Goal: Check status: Check status

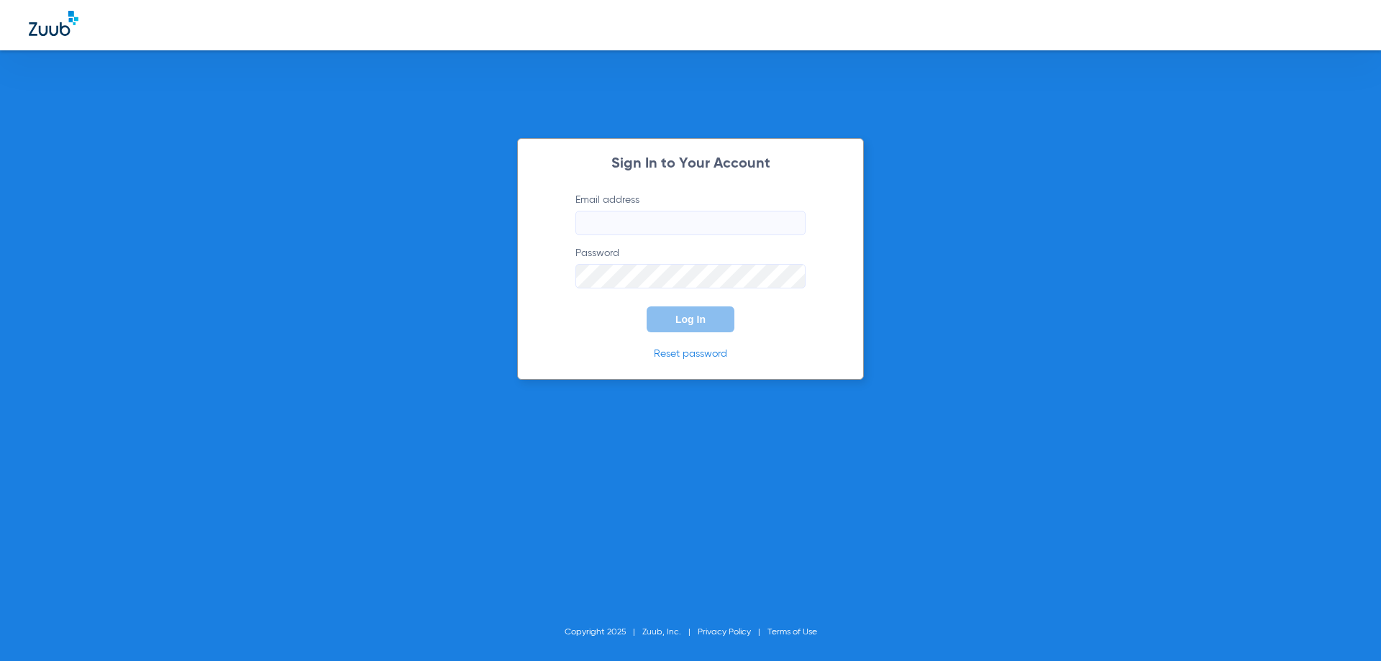
type input "[EMAIL_ADDRESS][DOMAIN_NAME]"
click at [678, 317] on span "Log In" at bounding box center [690, 320] width 30 height 12
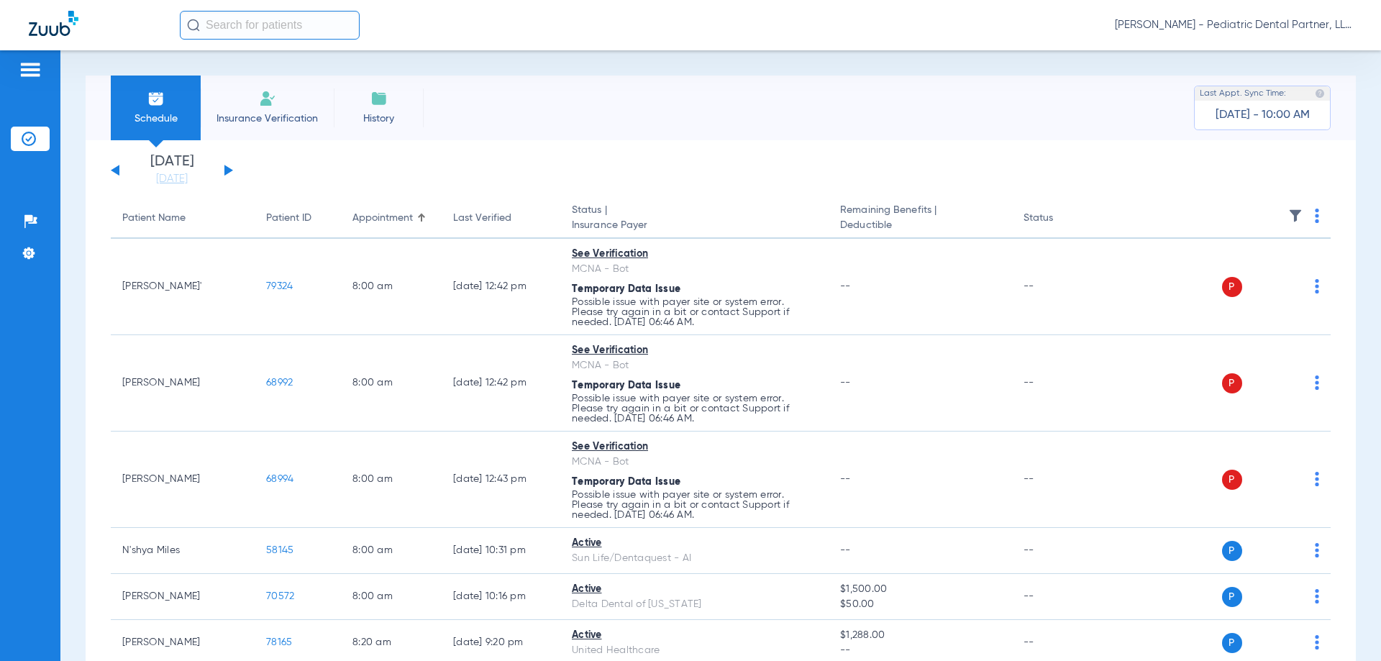
click at [231, 170] on button at bounding box center [228, 170] width 9 height 11
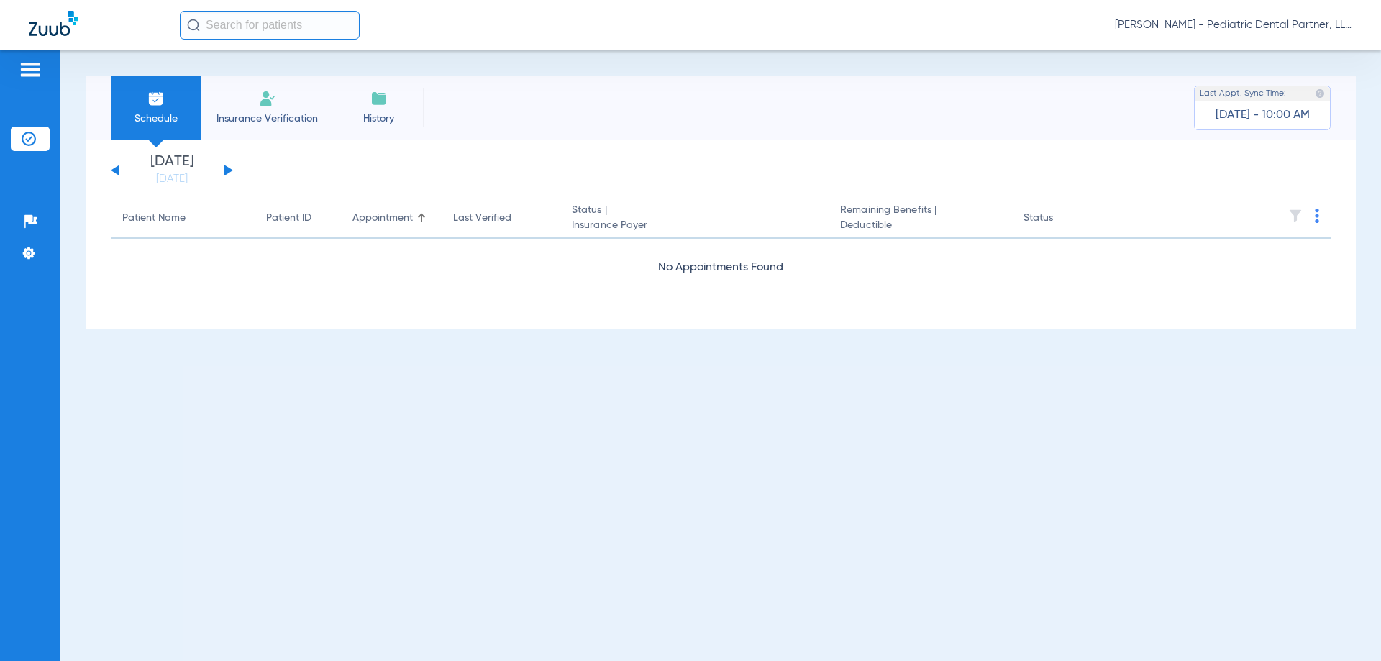
click at [231, 170] on button at bounding box center [228, 170] width 9 height 11
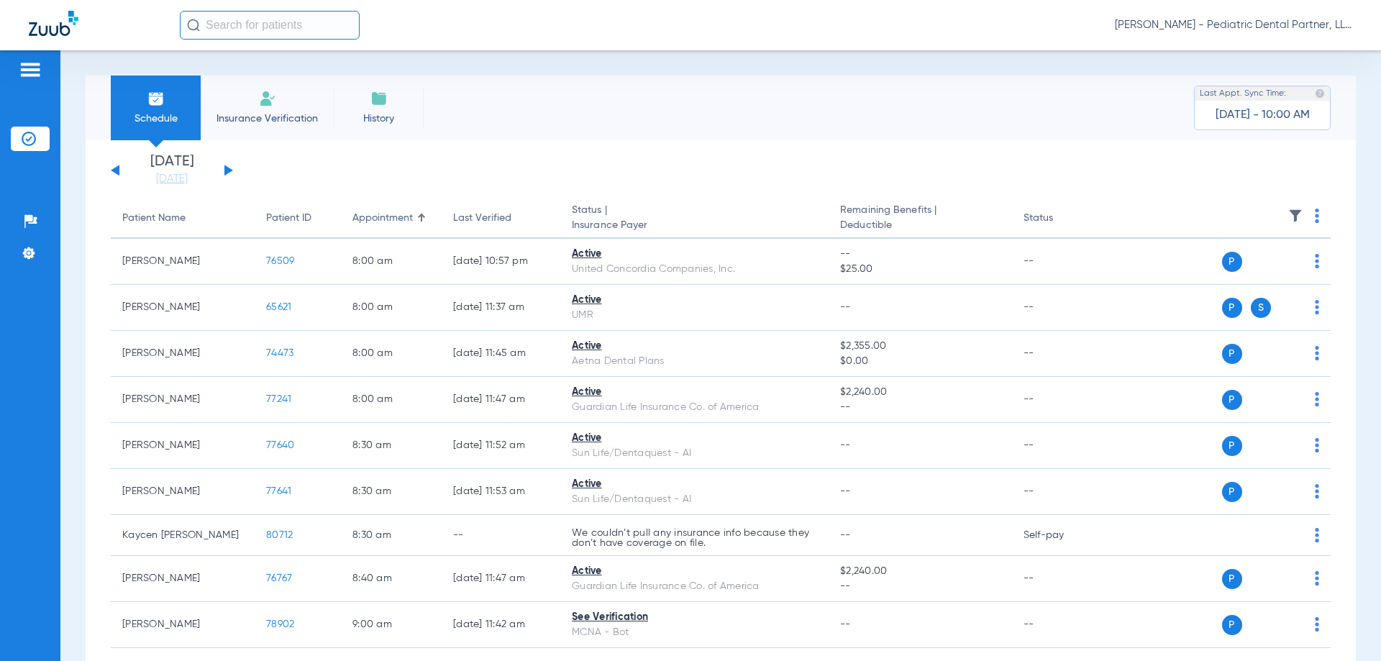
click at [117, 171] on button at bounding box center [115, 170] width 9 height 11
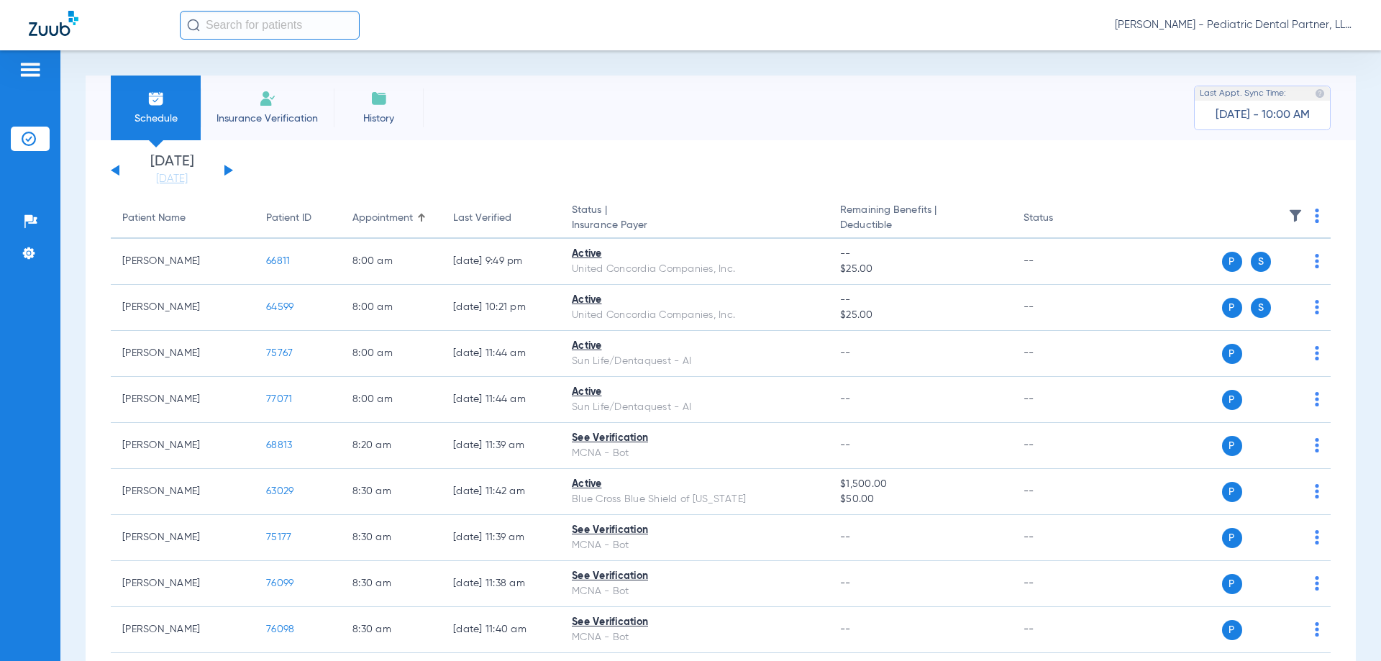
click at [229, 170] on button at bounding box center [228, 170] width 9 height 11
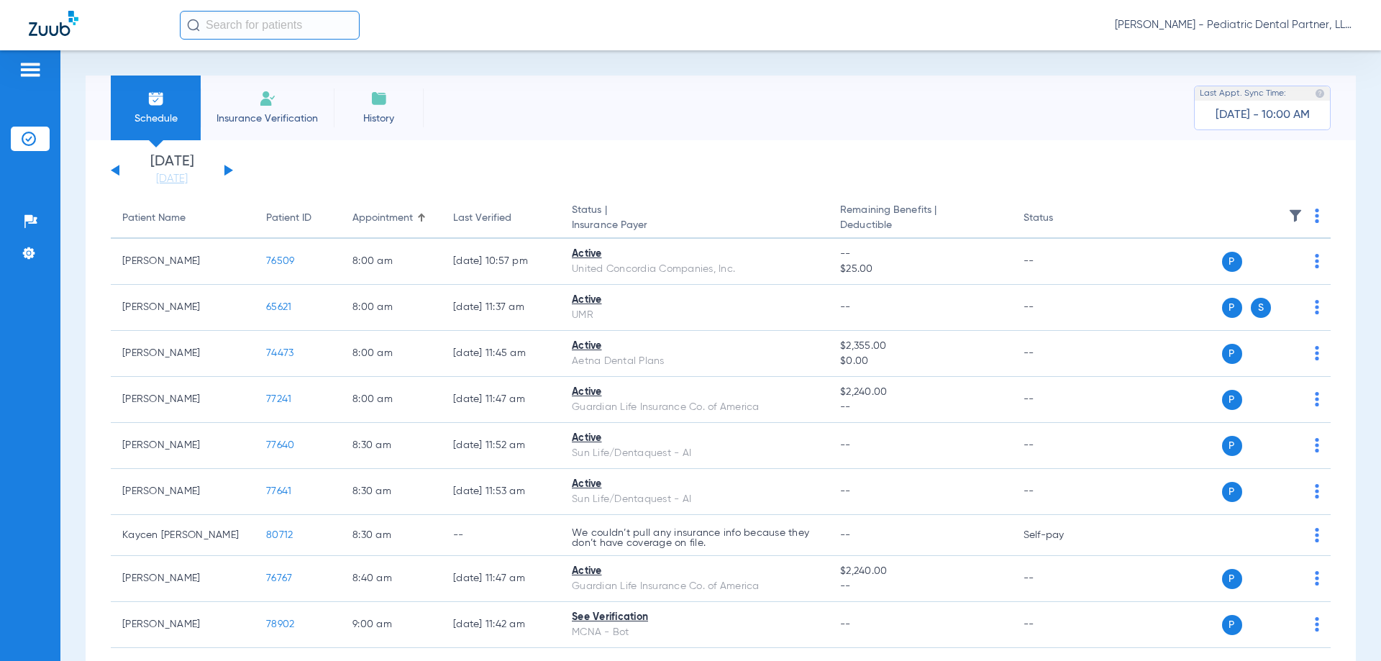
click at [116, 167] on div "[DATE] [DATE] [DATE] [DATE] [DATE] [DATE] [DATE] [DATE] [DATE] [DATE] [DATE] [D…" at bounding box center [172, 171] width 122 height 32
click at [116, 170] on button at bounding box center [115, 170] width 9 height 11
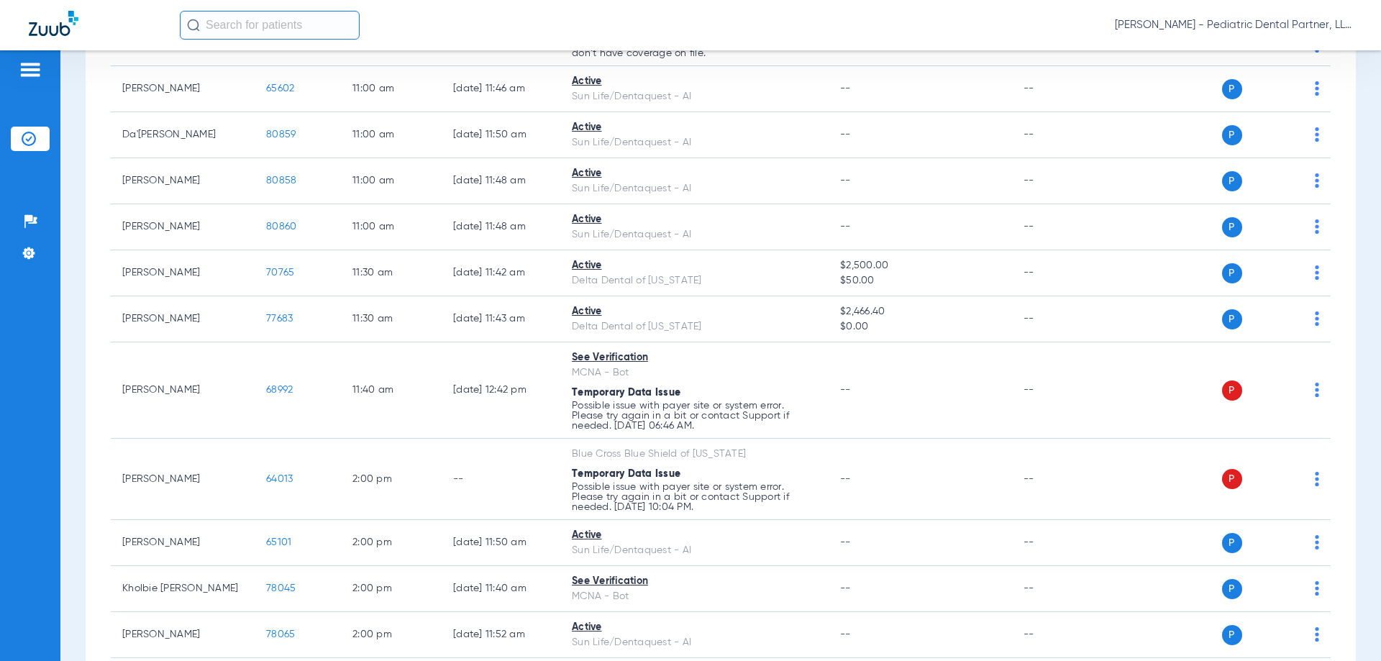
scroll to position [1223, 0]
